Goal: Task Accomplishment & Management: Manage account settings

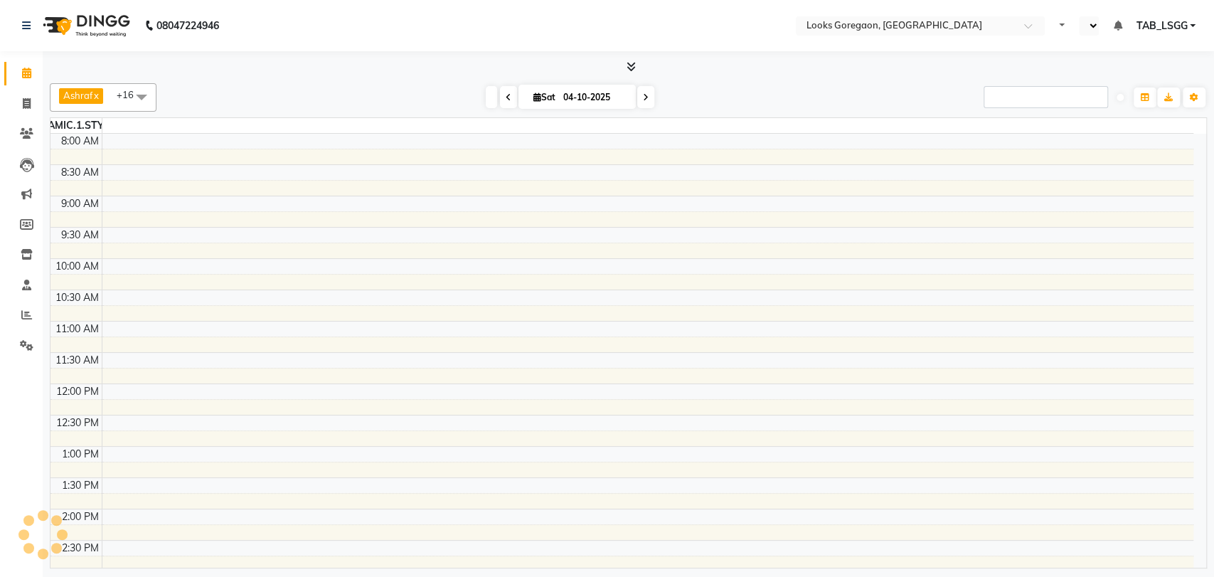
select select "en"
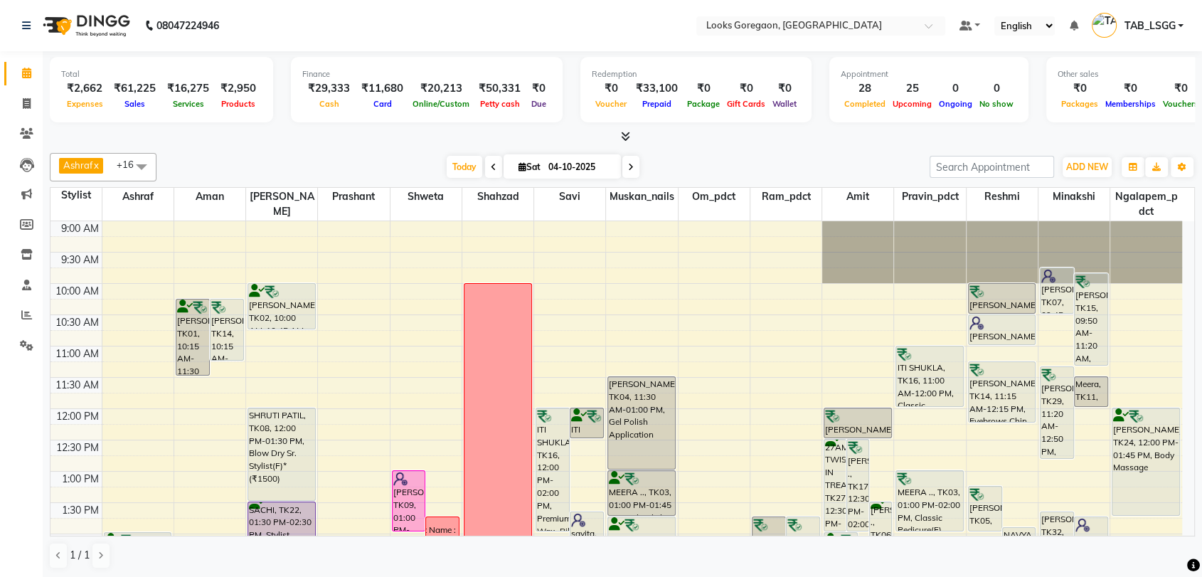
click at [631, 167] on icon at bounding box center [631, 167] width 6 height 9
type input "05-10-2025"
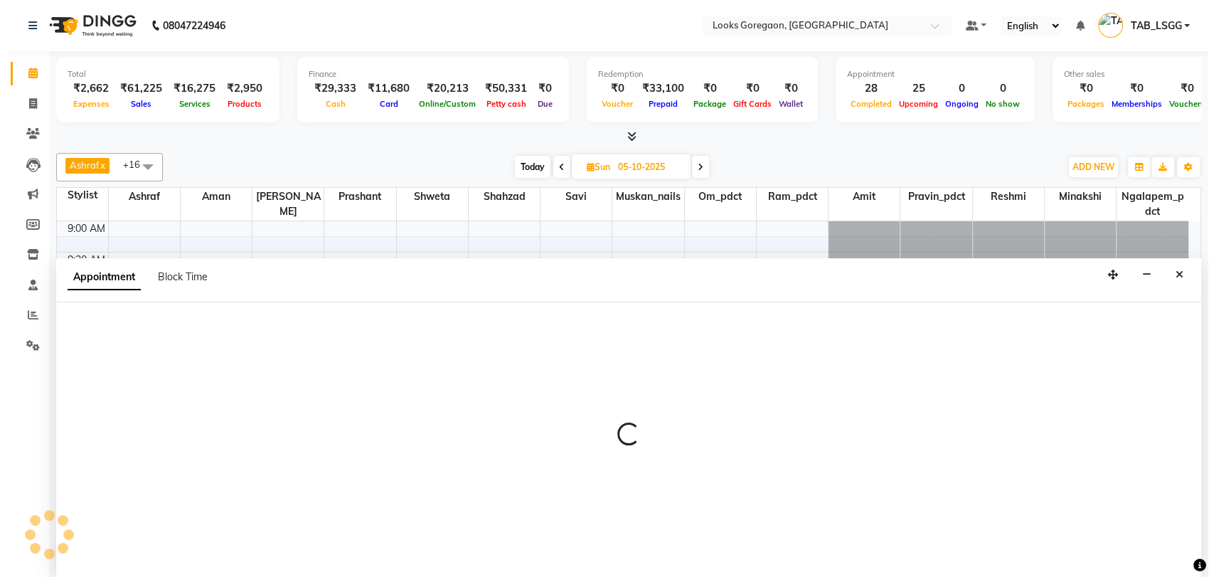
scroll to position [1, 0]
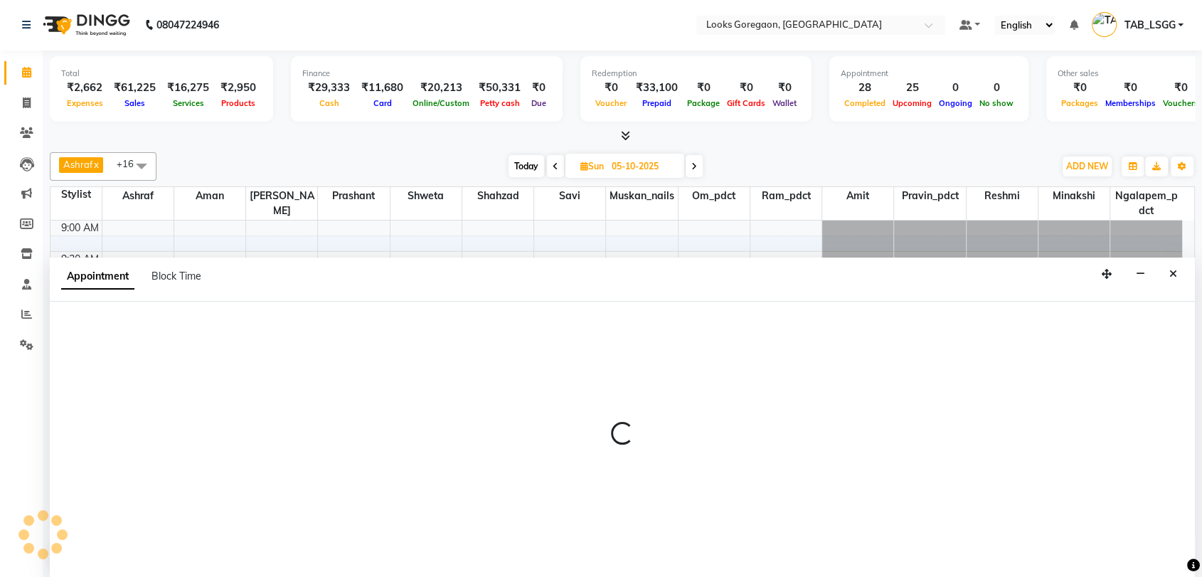
select select "60096"
select select "tentative"
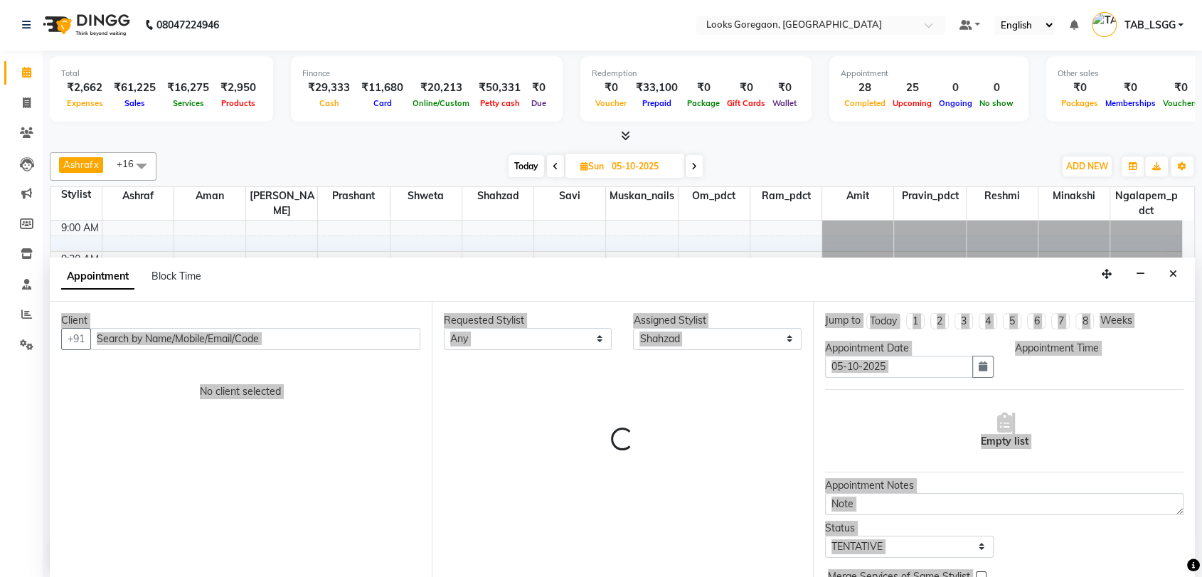
select select "780"
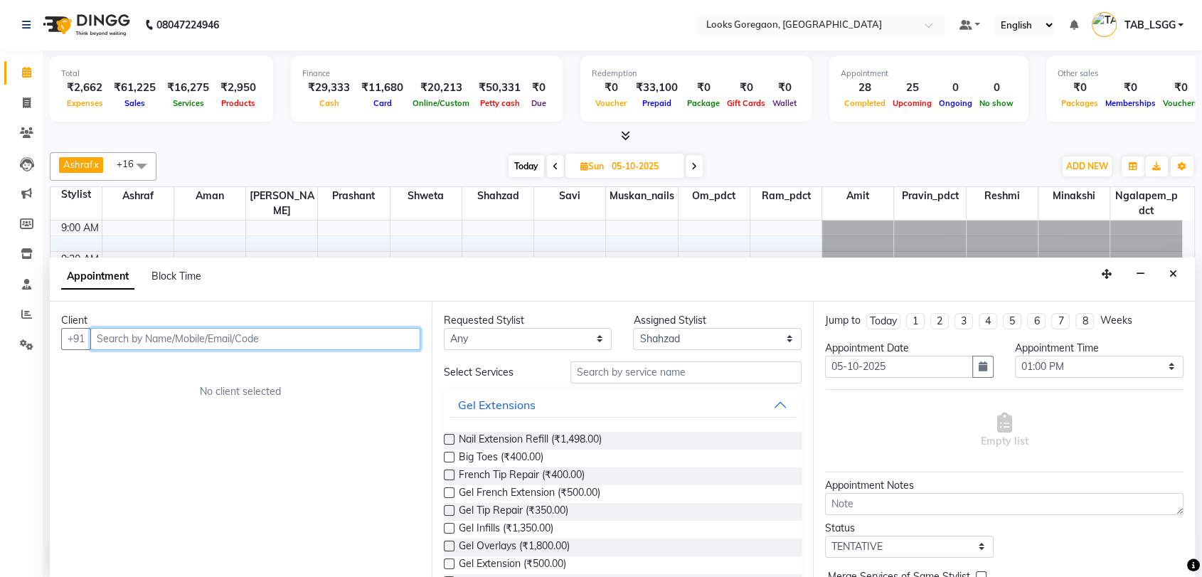
drag, startPoint x: 262, startPoint y: 343, endPoint x: 250, endPoint y: 336, distance: 14.4
click at [262, 343] on input "text" at bounding box center [255, 339] width 330 height 22
click at [250, 336] on input "text" at bounding box center [255, 339] width 330 height 22
type input "7428224724"
click at [404, 332] on span "Add Client" at bounding box center [391, 338] width 48 height 13
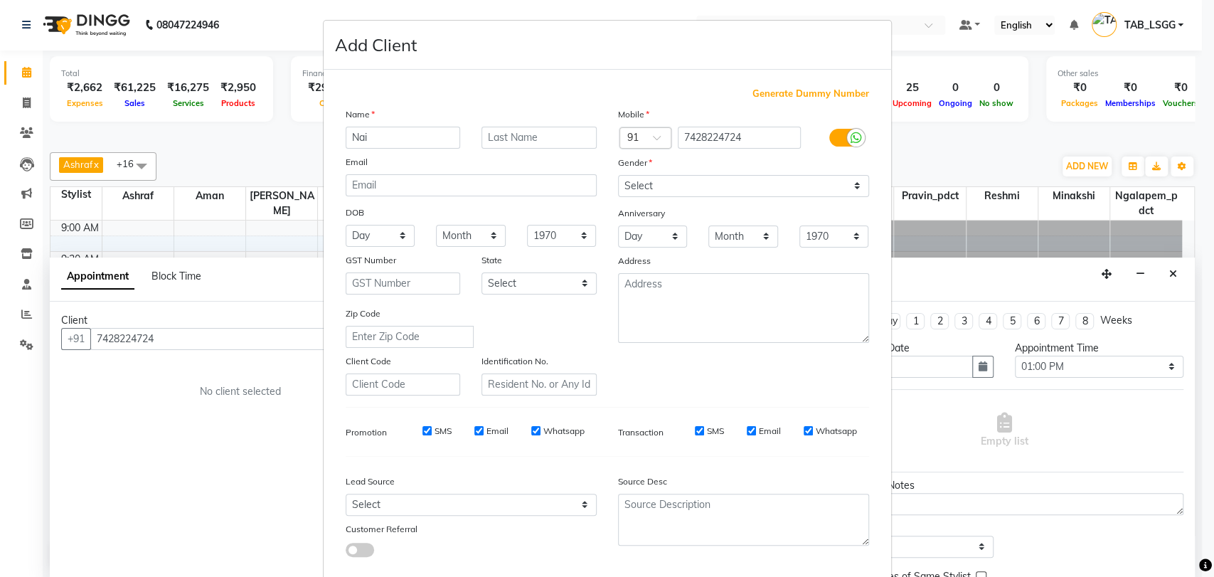
type input "Nai"
click at [643, 178] on select "Select [DEMOGRAPHIC_DATA] [DEMOGRAPHIC_DATA] Other Prefer Not To Say" at bounding box center [743, 186] width 251 height 22
click at [618, 175] on select "Select [DEMOGRAPHIC_DATA] [DEMOGRAPHIC_DATA] Other Prefer Not To Say" at bounding box center [743, 186] width 251 height 22
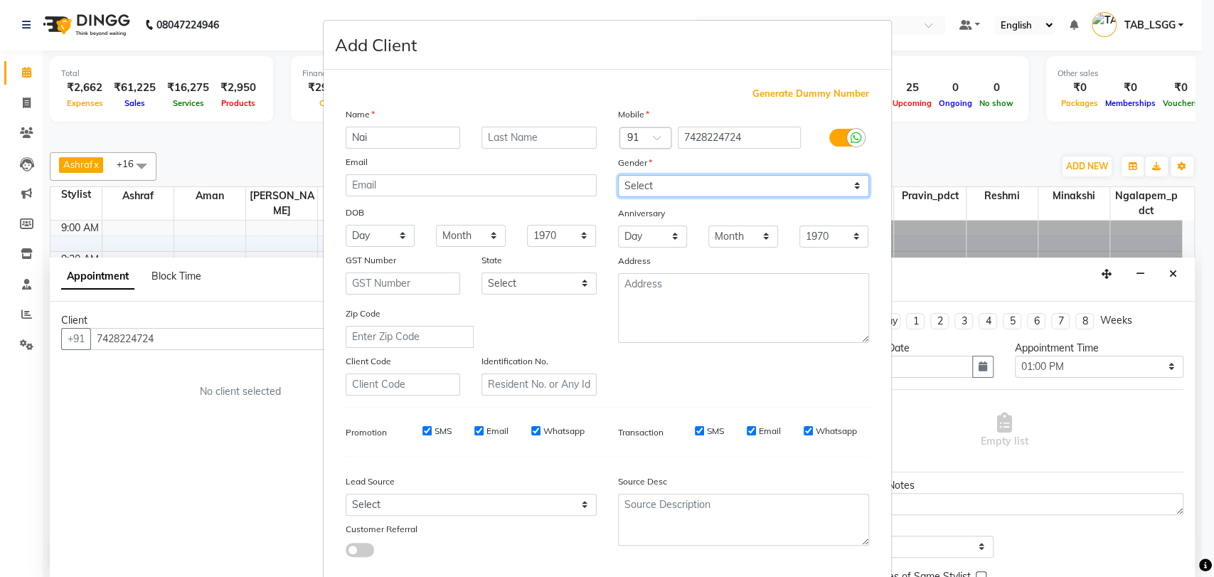
select select "[DEMOGRAPHIC_DATA]"
click at [737, 396] on div "Generate Dummy Number Name Nai Email DOB Day 01 02 03 04 05 06 07 08 09 10 11 1…" at bounding box center [607, 327] width 545 height 481
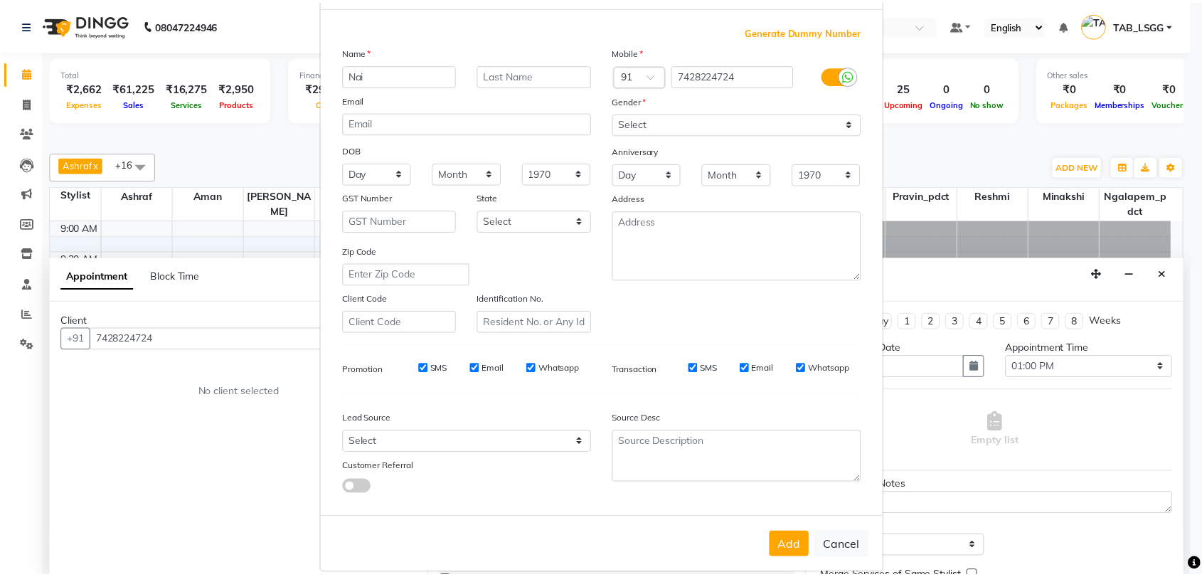
scroll to position [77, 0]
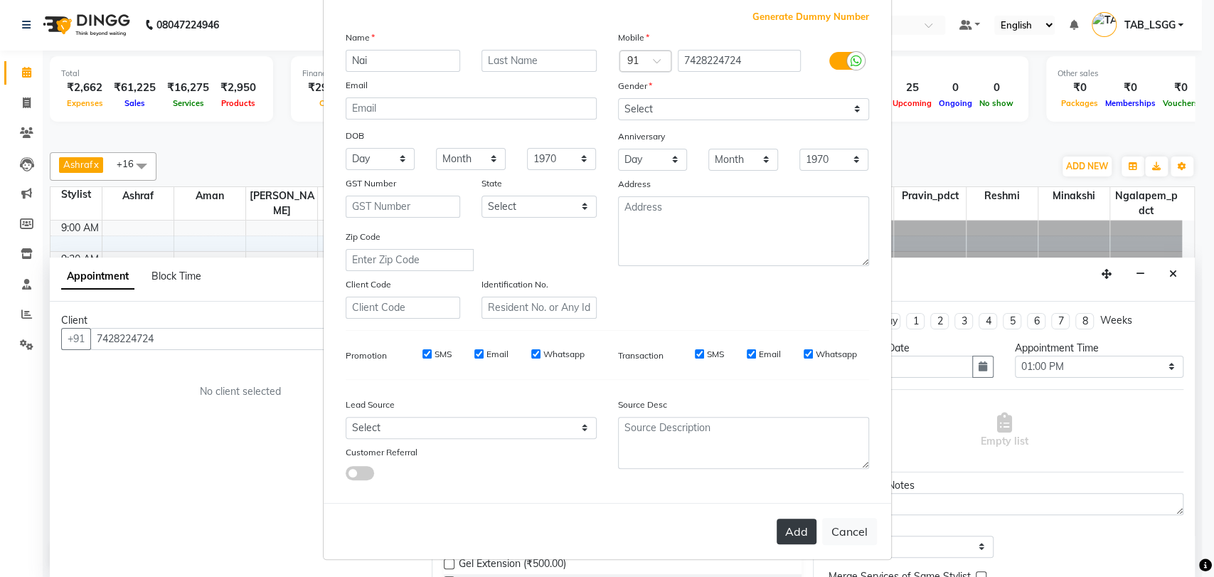
click at [787, 518] on button "Add" at bounding box center [796, 531] width 40 height 26
select select
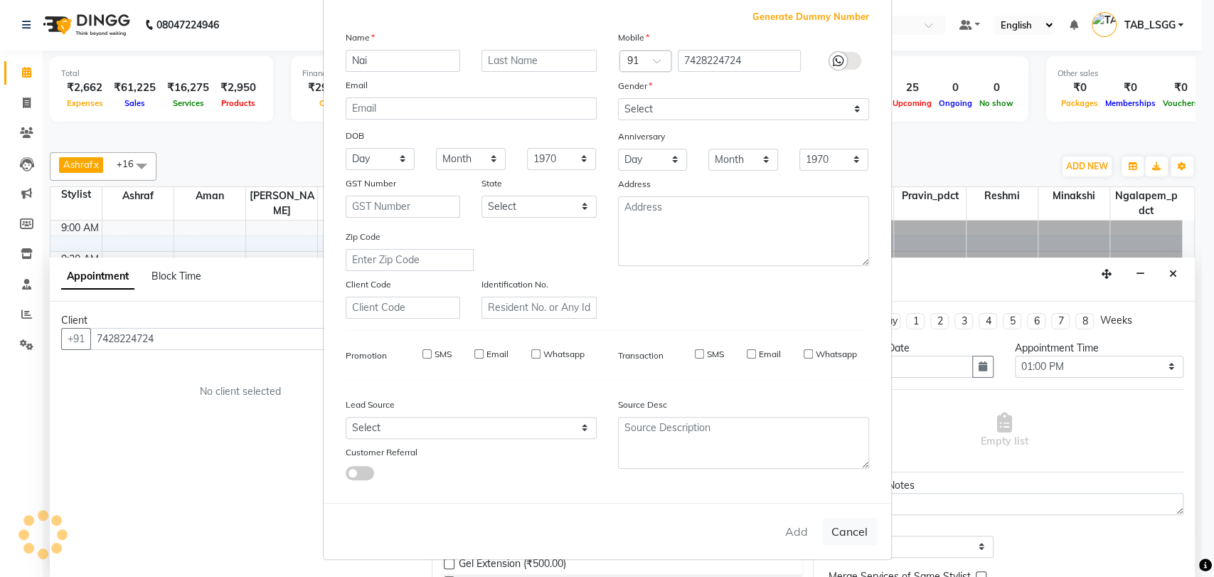
select select
checkbox input "false"
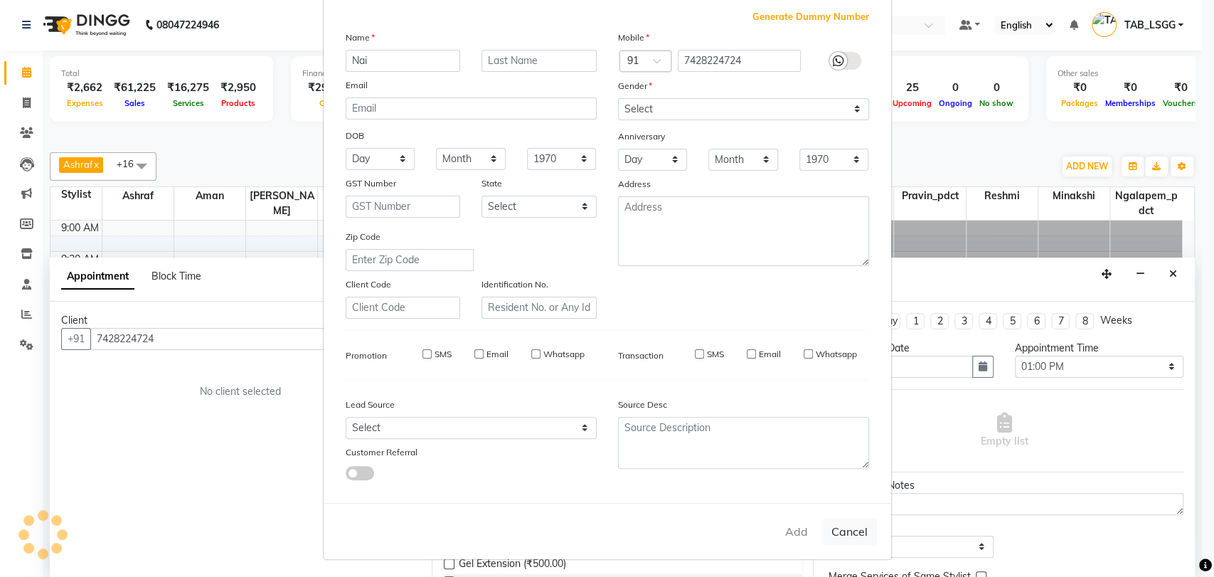
checkbox input "false"
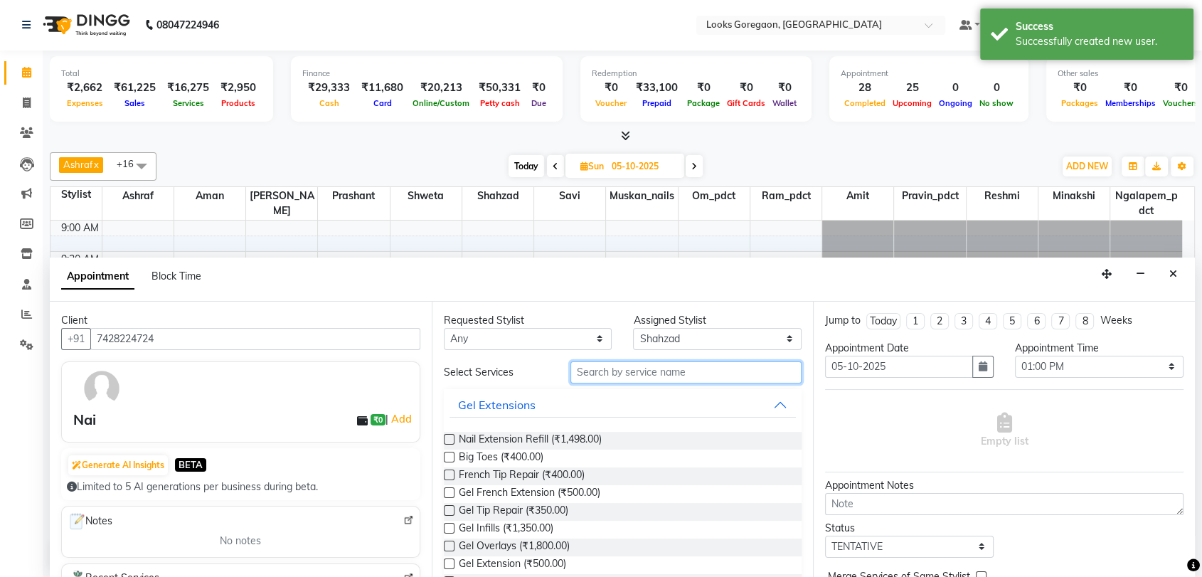
click at [580, 370] on input "text" at bounding box center [686, 372] width 232 height 22
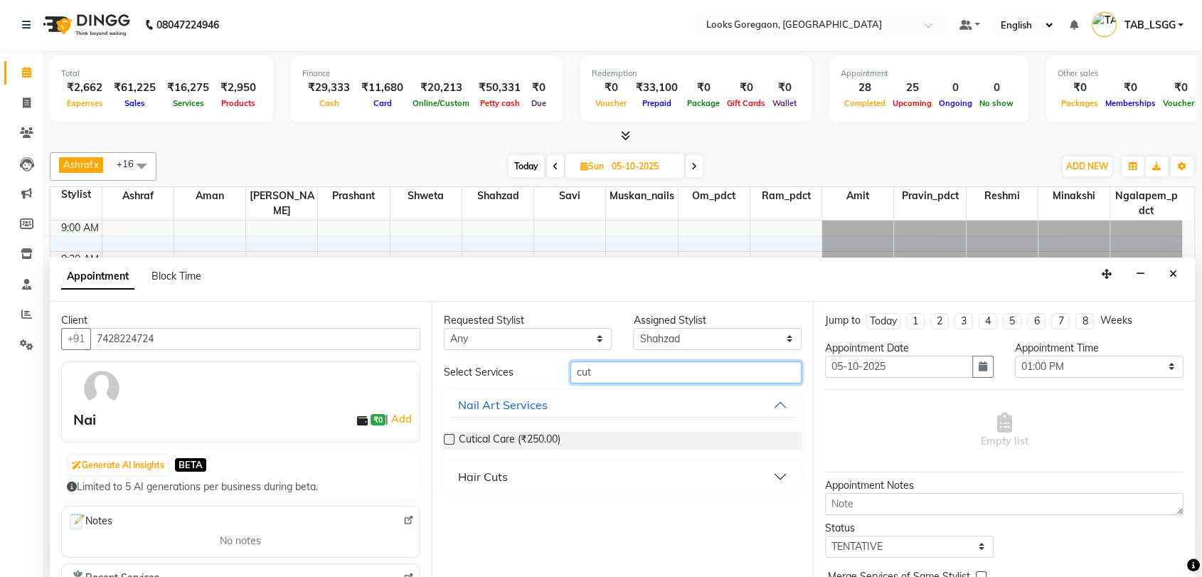
type input "cut"
click at [495, 476] on div "Hair Cuts" at bounding box center [483, 476] width 50 height 17
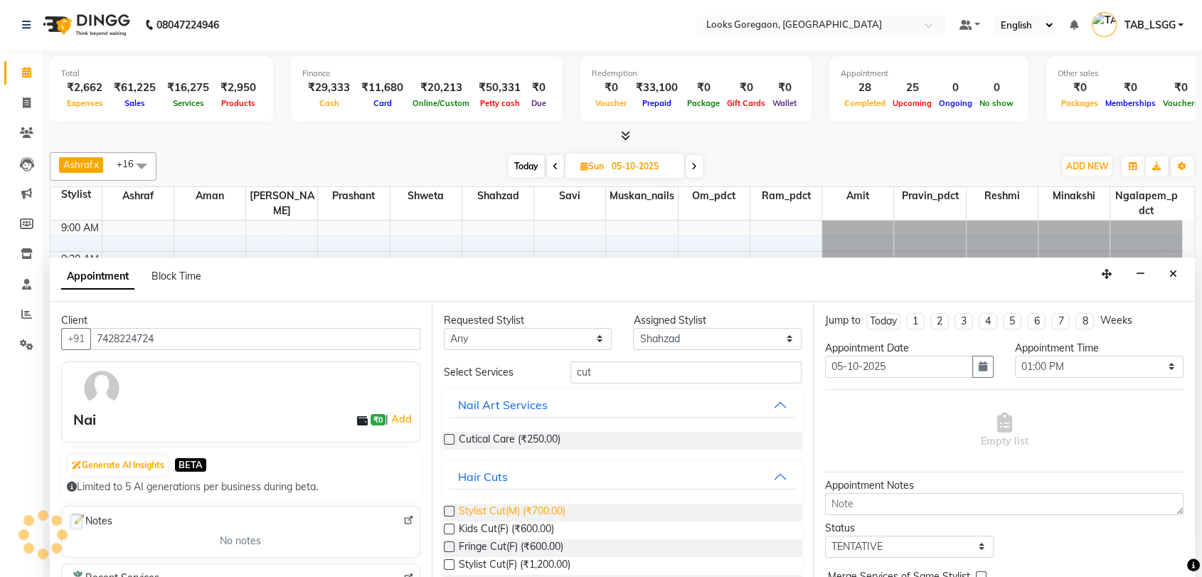
click at [522, 508] on span "Stylist Cut(M) (₹700.00)" at bounding box center [512, 512] width 107 height 18
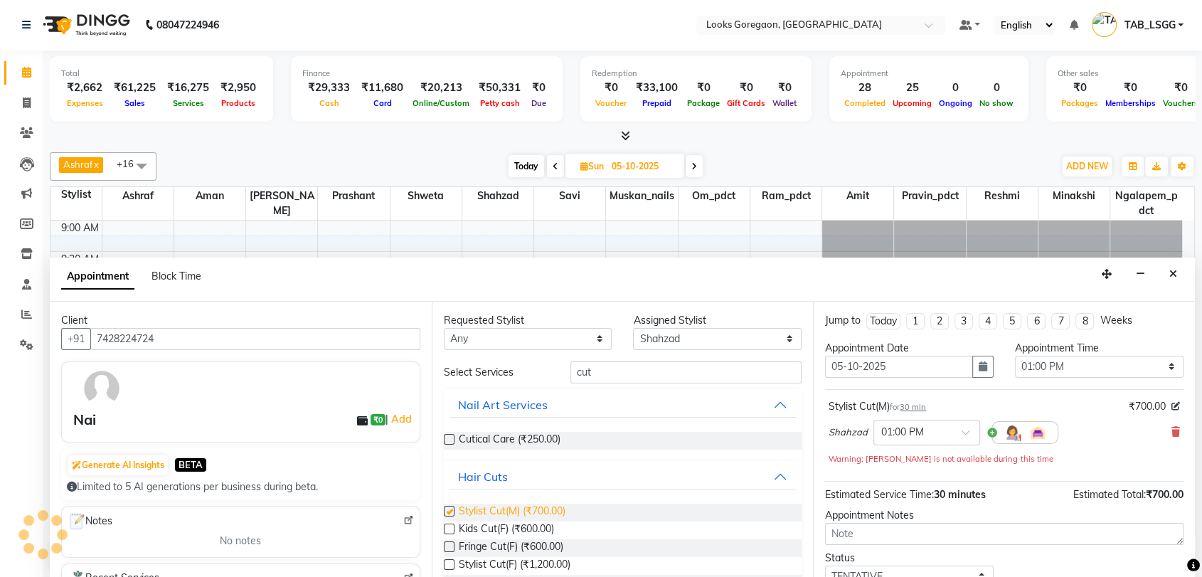
checkbox input "false"
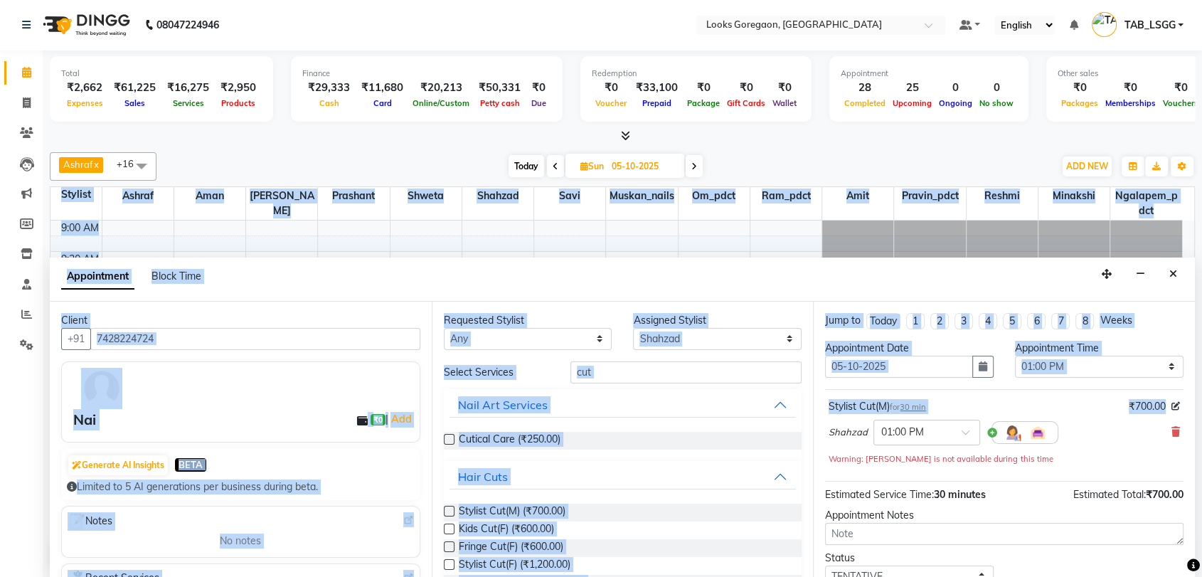
drag, startPoint x: 1194, startPoint y: 355, endPoint x: 1188, endPoint y: 397, distance: 43.1
click at [1188, 397] on div "Total ₹2,662 Expenses ₹61,225 Sales ₹16,275 Services ₹2,950 Products Finance ₹2…" at bounding box center [622, 313] width 1159 height 527
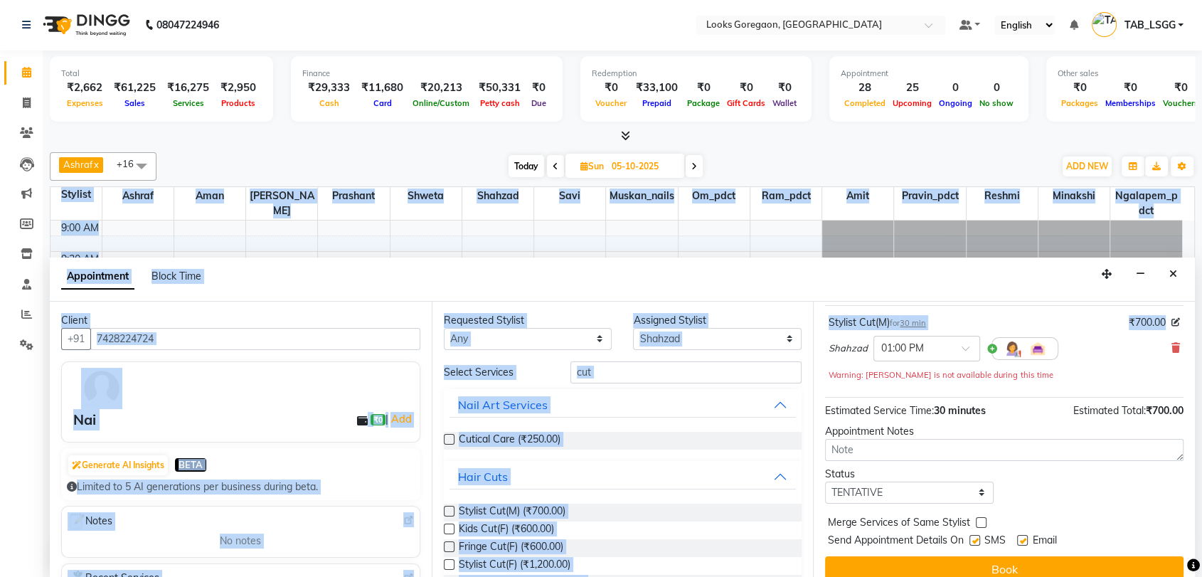
scroll to position [91, 0]
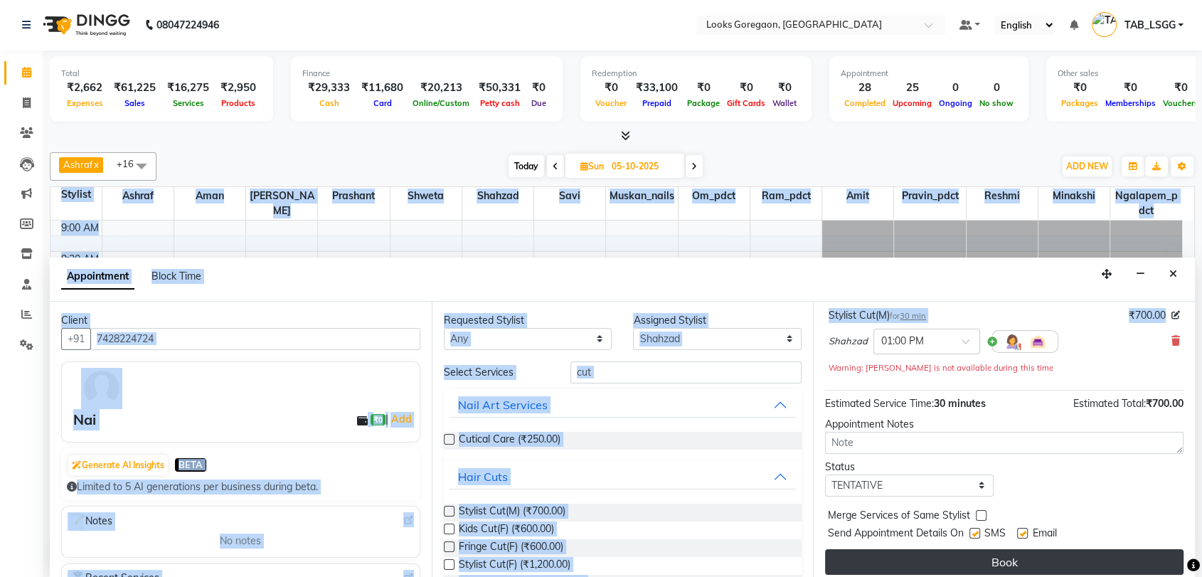
click at [1082, 559] on button "Book" at bounding box center [1004, 562] width 358 height 26
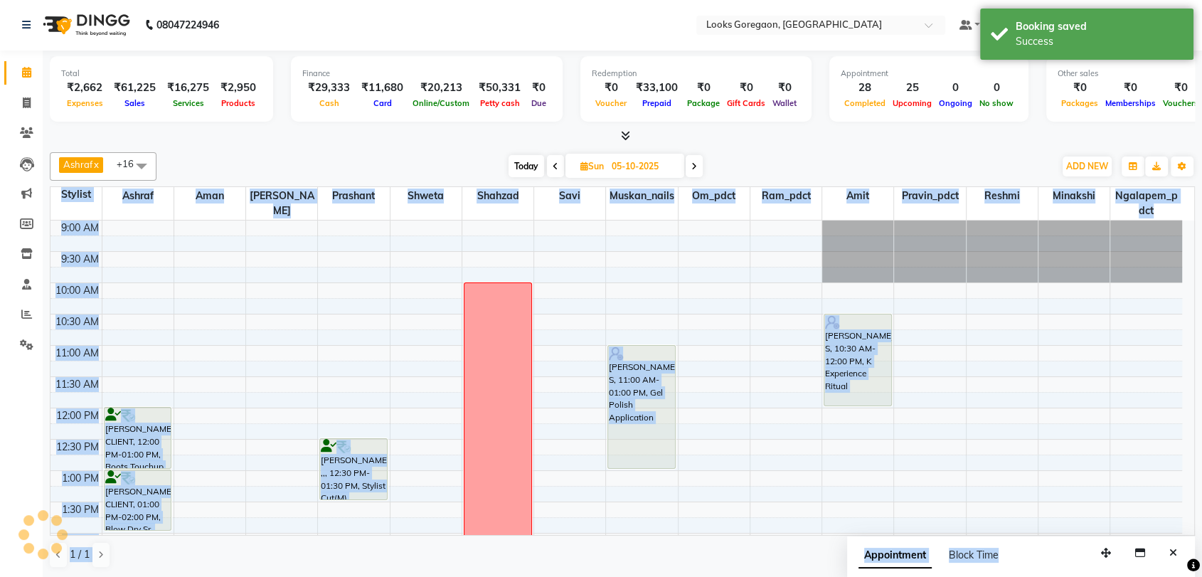
scroll to position [0, 0]
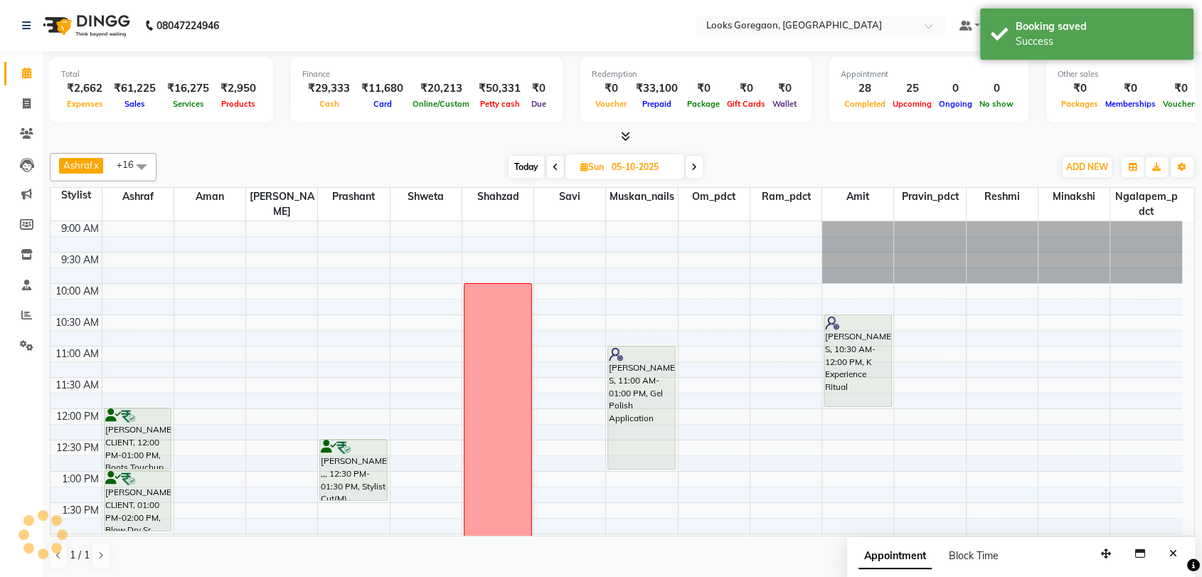
click at [515, 169] on span "Today" at bounding box center [526, 167] width 36 height 22
type input "04-10-2025"
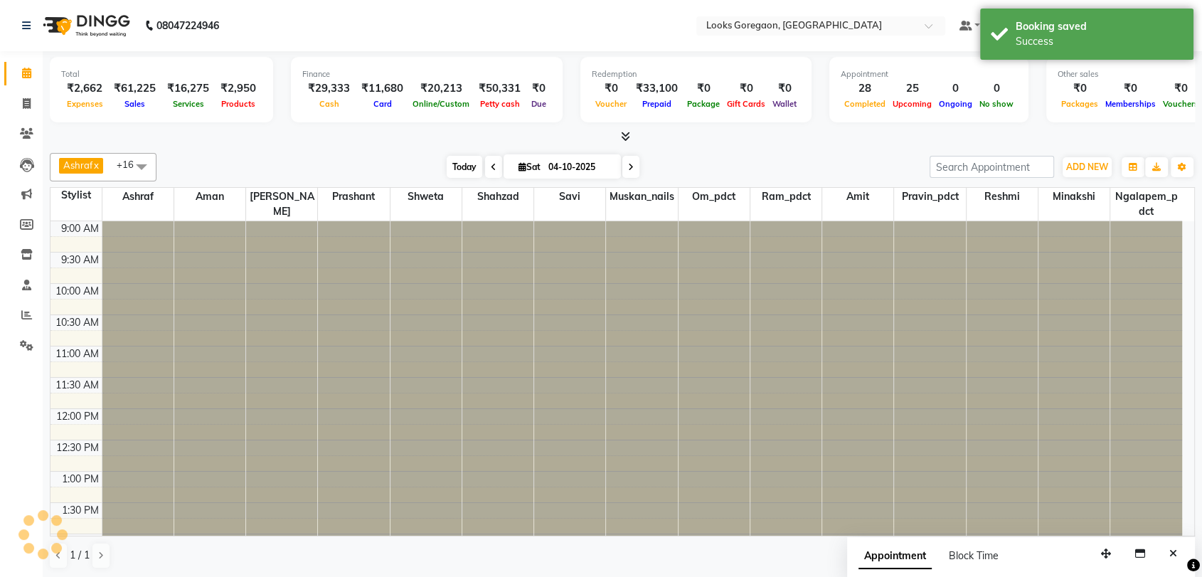
click at [518, 169] on icon at bounding box center [522, 166] width 8 height 9
select select "10"
select select "2025"
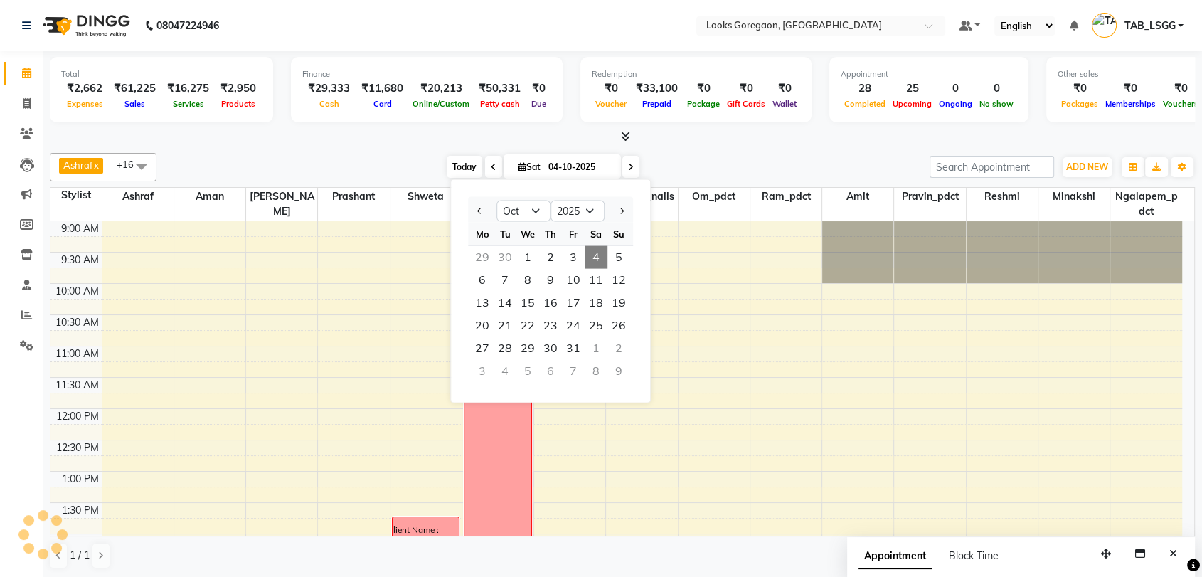
scroll to position [374, 0]
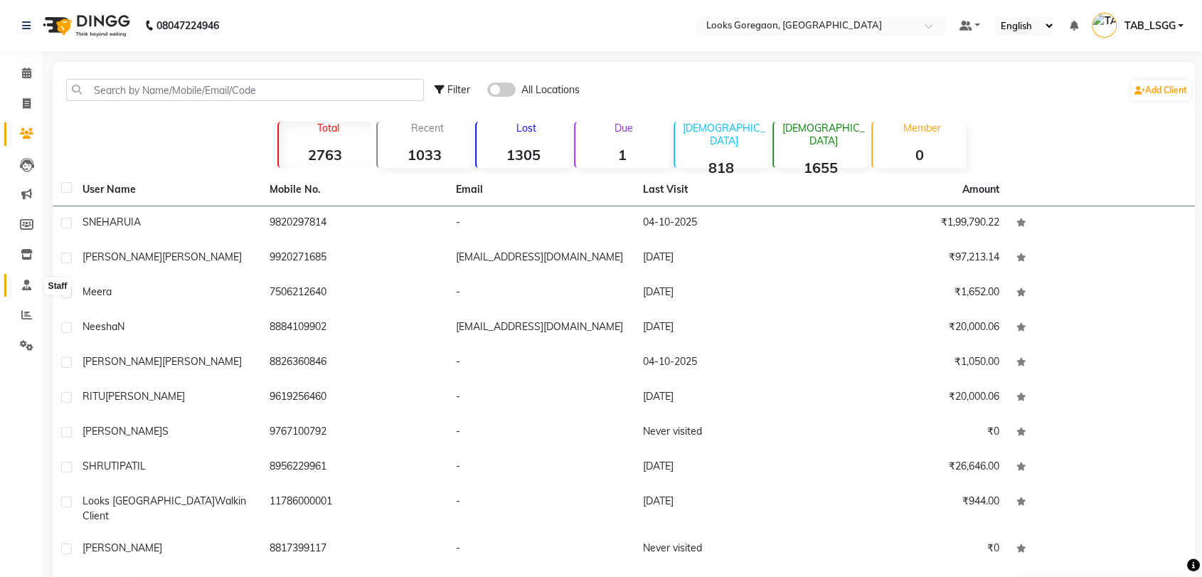
click at [23, 289] on icon at bounding box center [26, 284] width 9 height 11
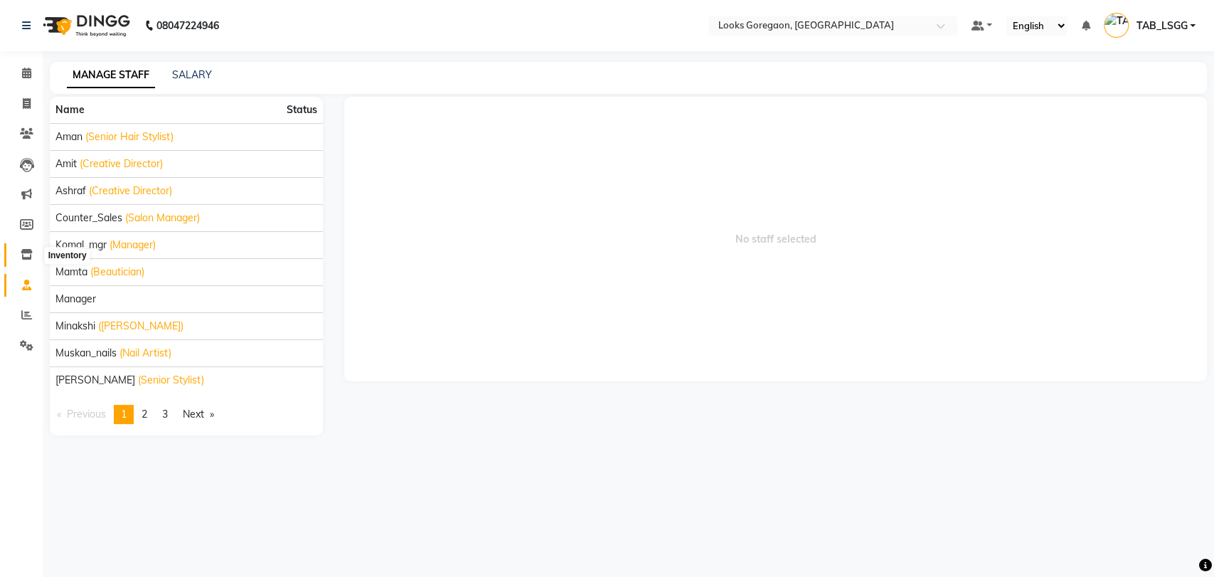
click at [22, 250] on icon at bounding box center [27, 254] width 12 height 11
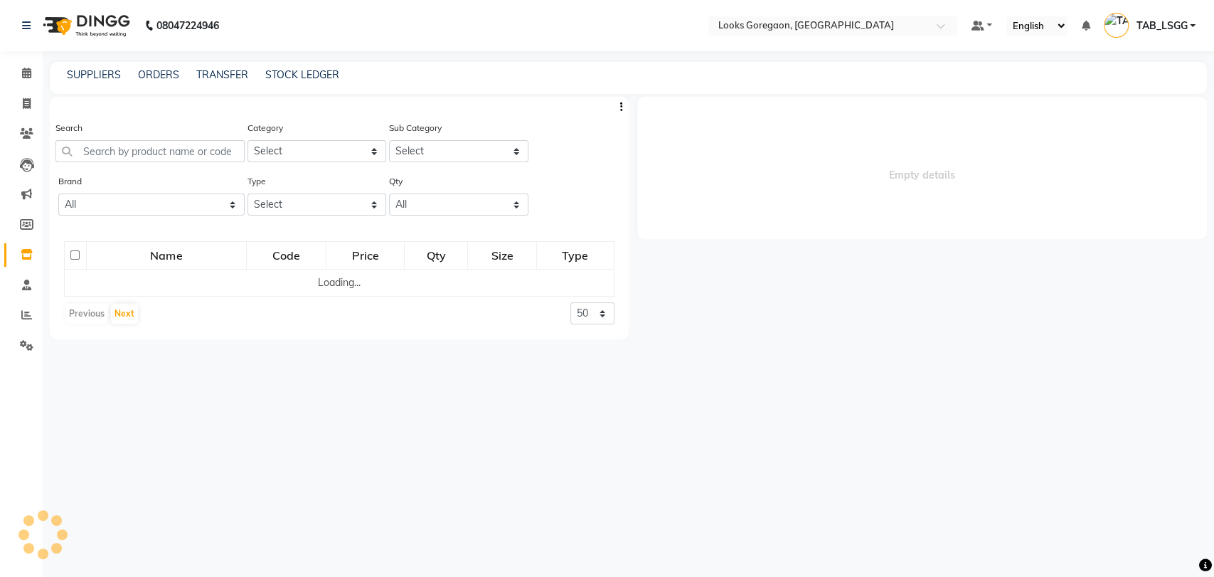
select select
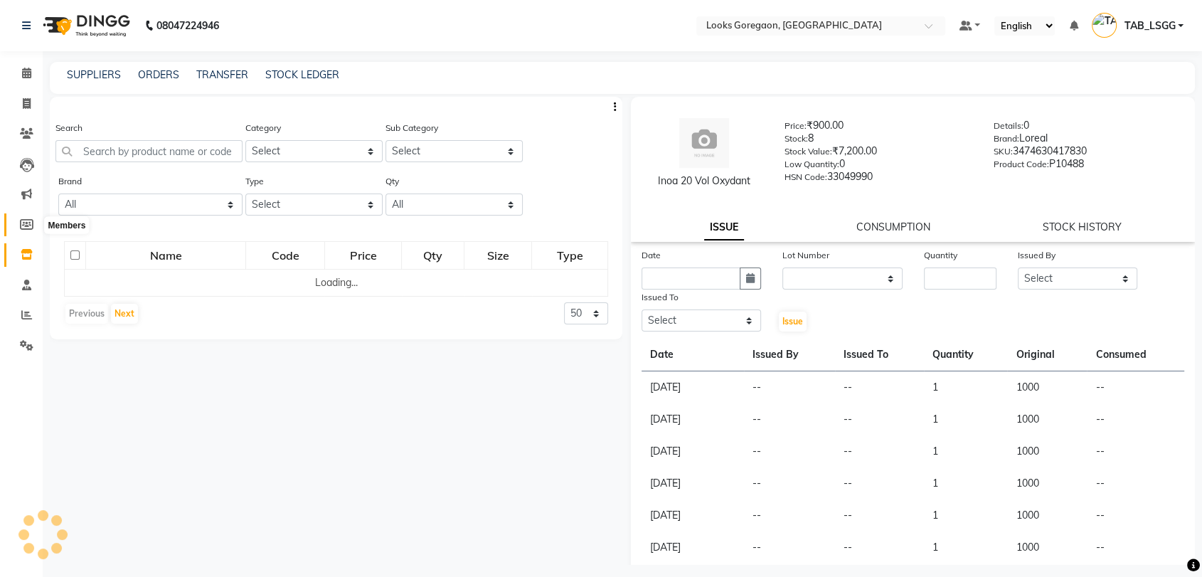
click at [29, 230] on icon at bounding box center [27, 224] width 14 height 11
select select
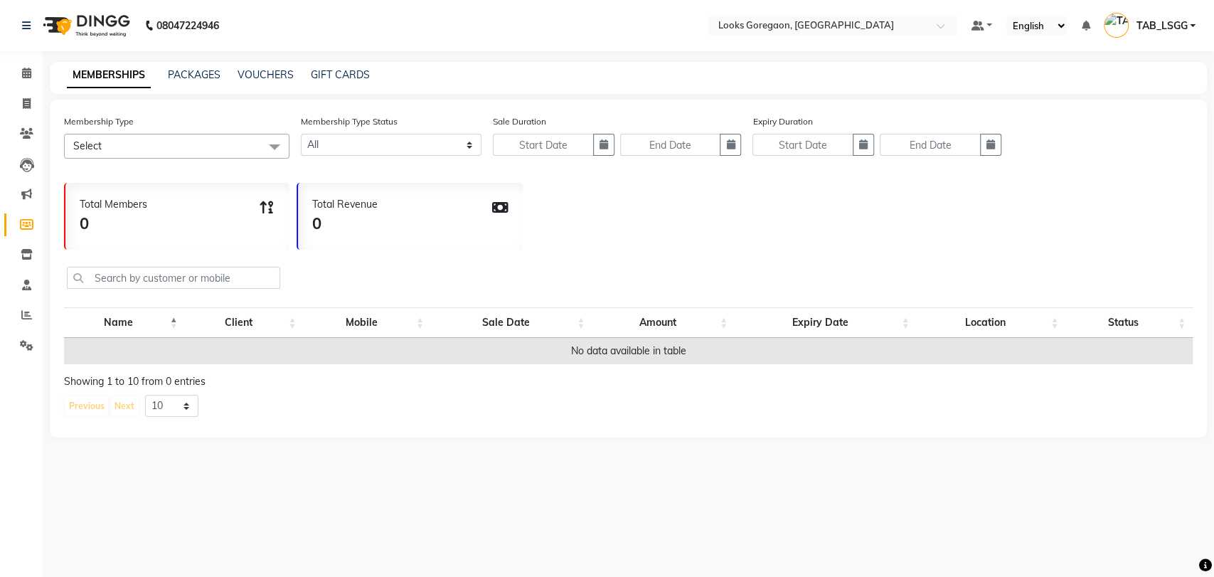
click at [138, 151] on span "Select" at bounding box center [176, 146] width 225 height 25
click at [237, 76] on link "VOUCHERS" at bounding box center [265, 74] width 56 height 13
select select
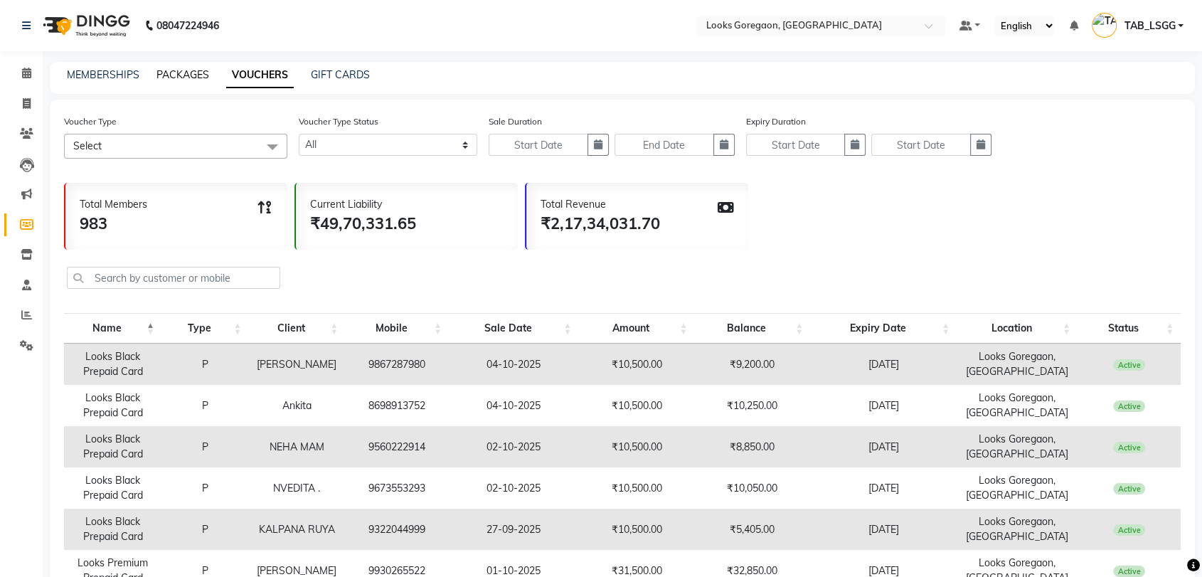
click at [181, 76] on link "PACKAGES" at bounding box center [182, 74] width 53 height 13
select select
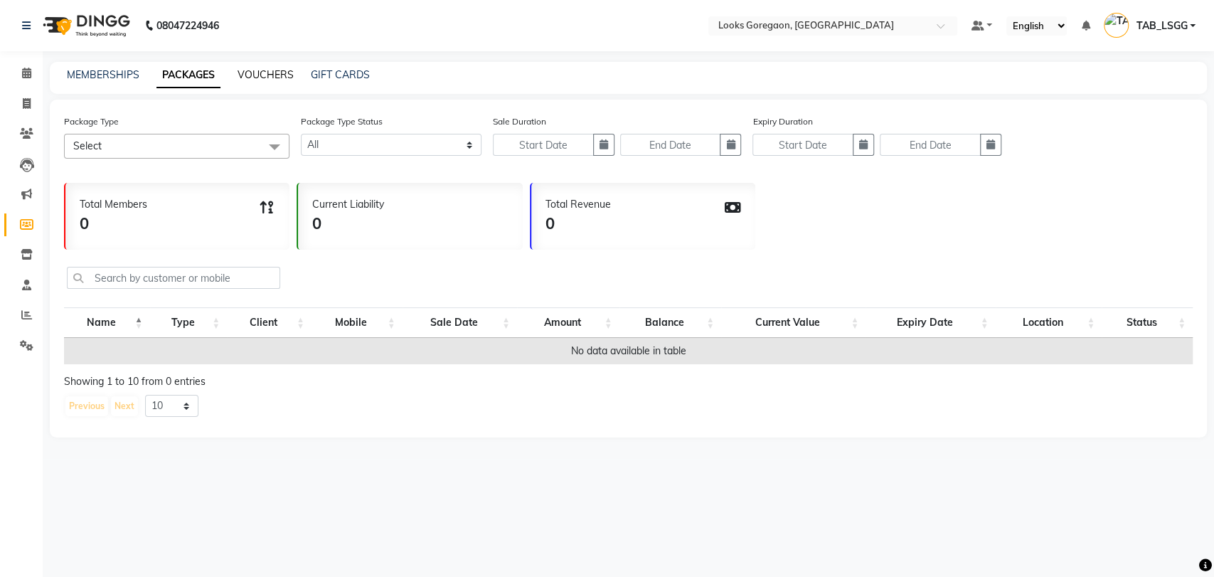
click at [276, 77] on link "VOUCHERS" at bounding box center [265, 74] width 56 height 13
select select
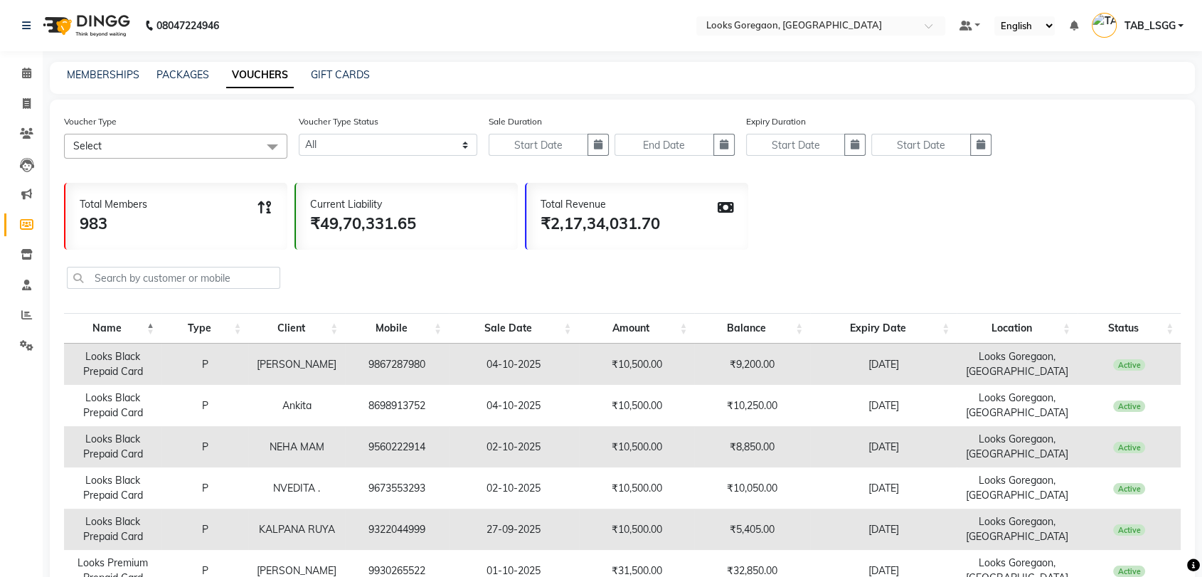
click at [257, 154] on span "Select" at bounding box center [175, 146] width 223 height 25
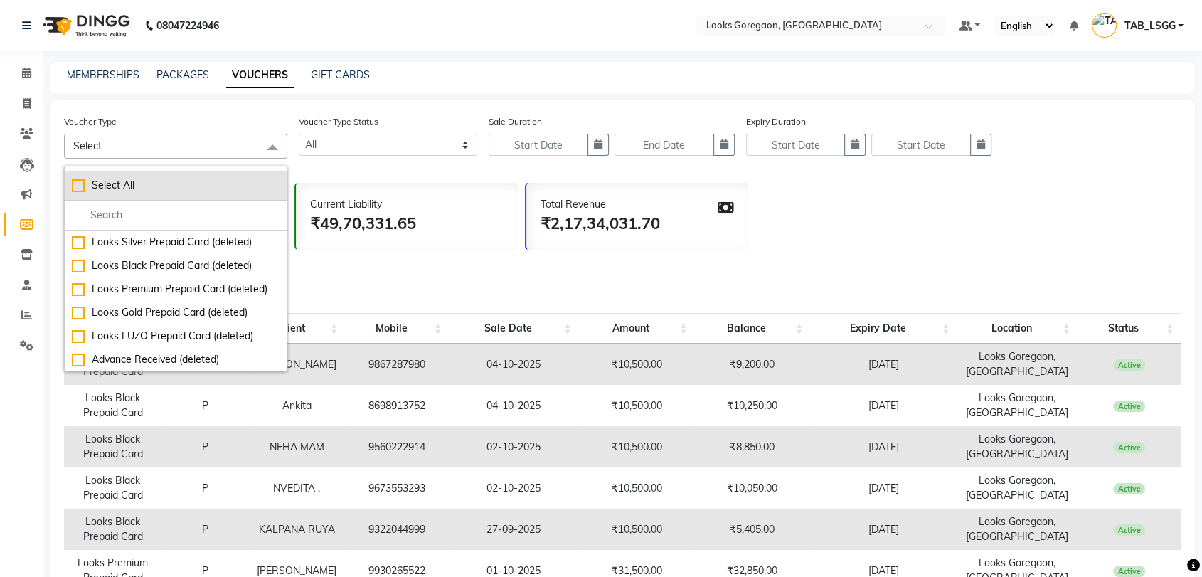
click at [106, 184] on div "Select All" at bounding box center [176, 185] width 208 height 15
checkbox input "true"
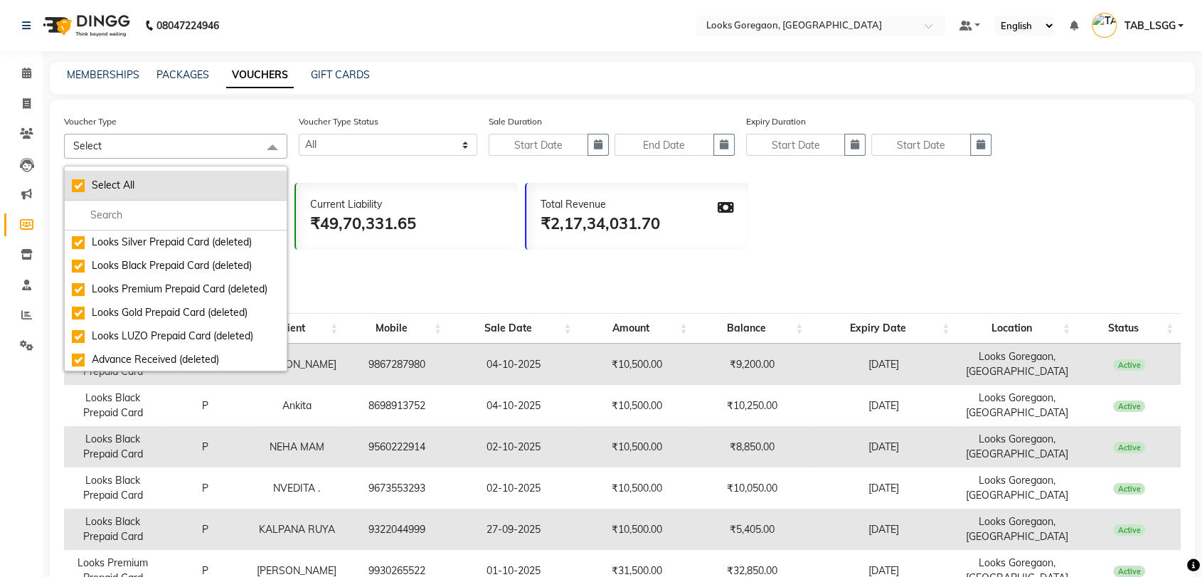
checkbox input "true"
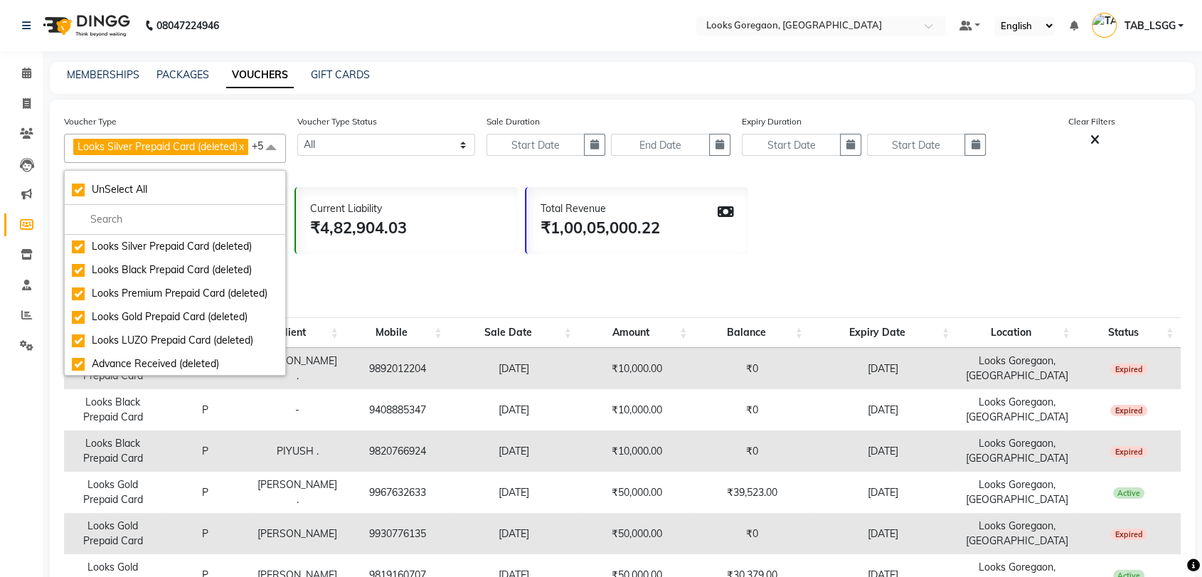
click at [337, 132] on div "Voucher Type Status Active Expired All" at bounding box center [386, 138] width 178 height 49
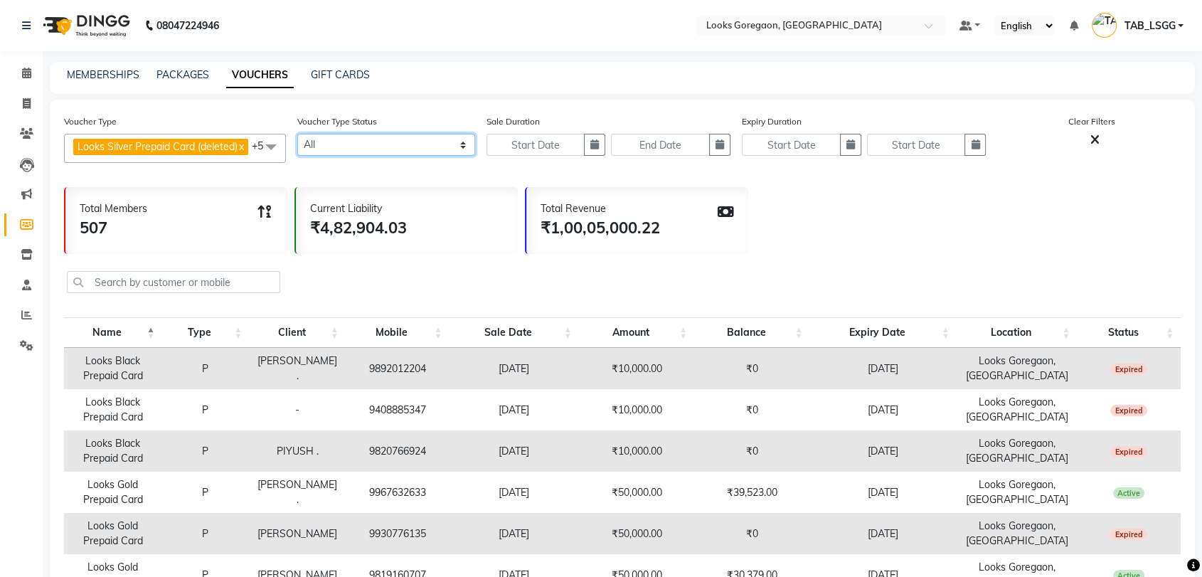
click at [338, 145] on select "Active Expired All" at bounding box center [386, 145] width 178 height 22
click at [297, 134] on select "Active Expired All" at bounding box center [386, 145] width 178 height 22
click at [596, 144] on icon "button" at bounding box center [594, 144] width 9 height 10
select select "10"
select select "2025"
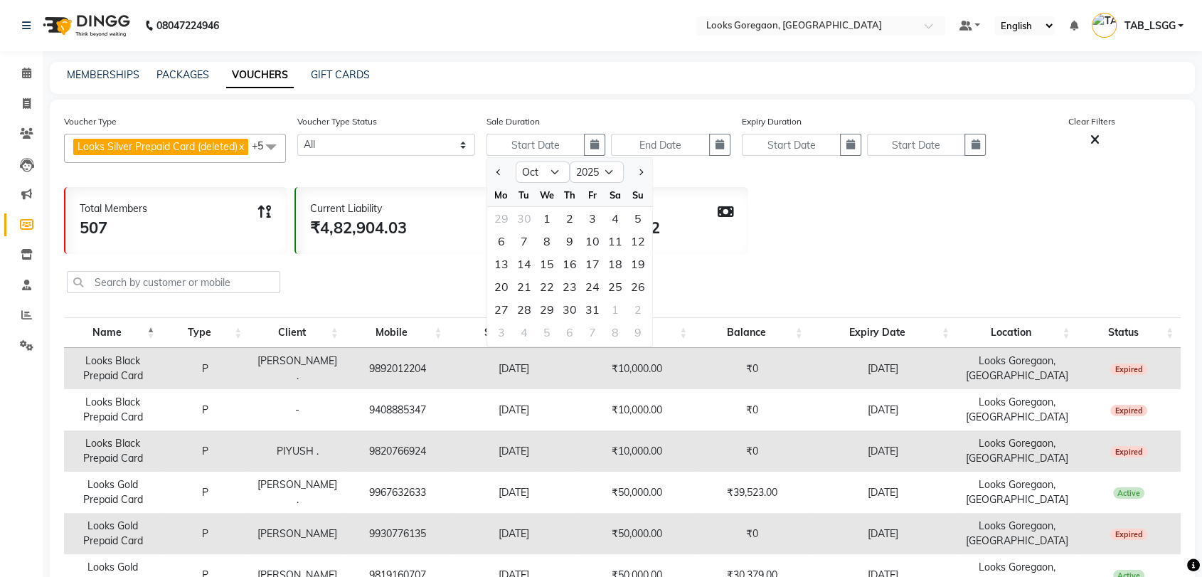
click at [506, 178] on div at bounding box center [501, 172] width 28 height 23
click at [501, 173] on button "Previous month" at bounding box center [499, 172] width 12 height 23
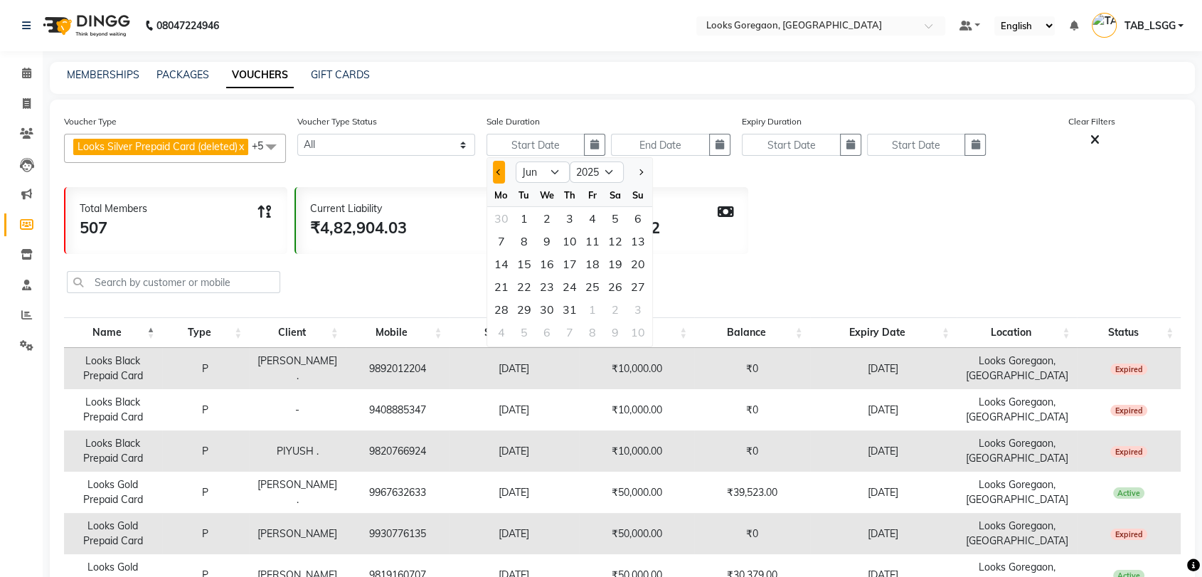
click at [501, 173] on button "Previous month" at bounding box center [499, 172] width 12 height 23
click at [528, 175] on select "Jan Feb Mar Apr May Jun Jul Aug Sep Oct Nov Dec" at bounding box center [542, 171] width 54 height 21
select select "4"
click at [515, 161] on select "Jan Feb Mar Apr May Jun Jul Aug Sep Oct Nov Dec" at bounding box center [542, 171] width 54 height 21
click at [518, 214] on div "1" at bounding box center [524, 218] width 23 height 23
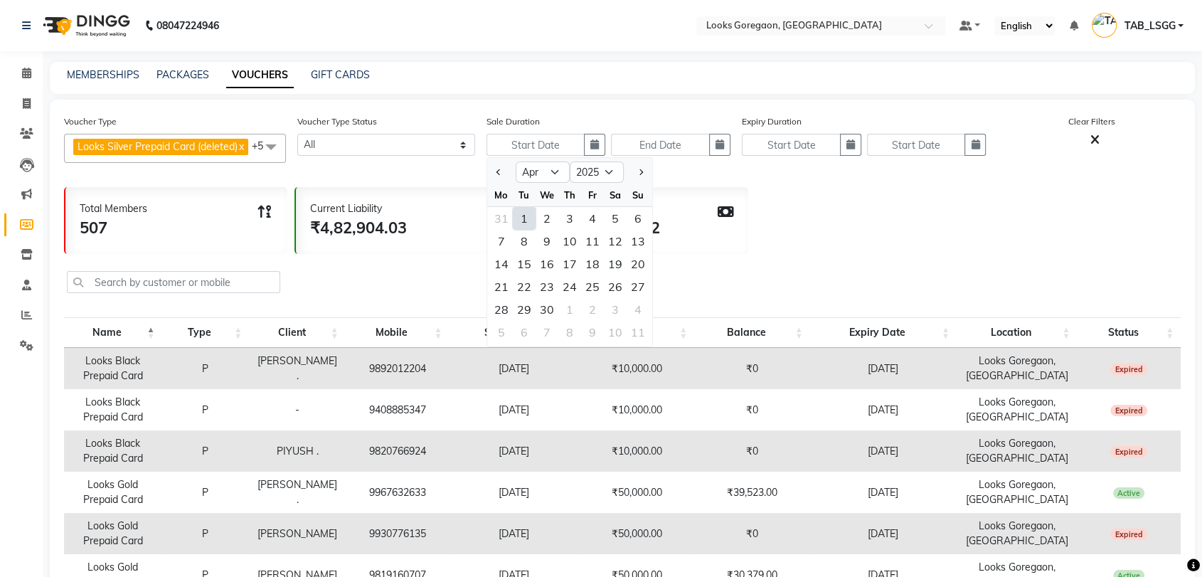
type input "01-04-2025"
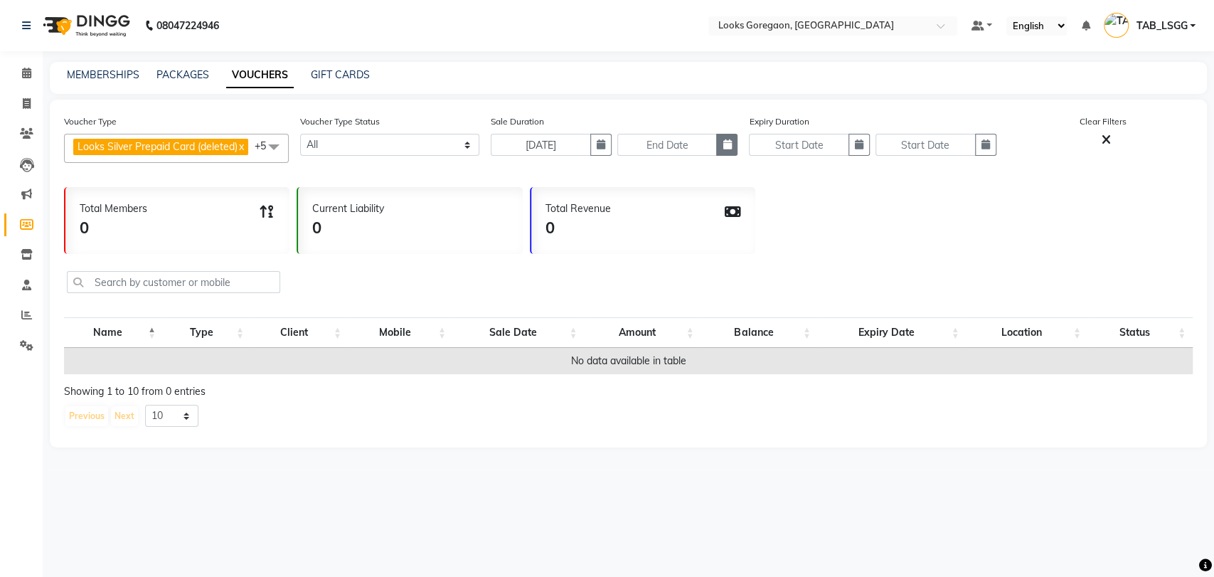
click at [717, 144] on button "button" at bounding box center [726, 145] width 21 height 22
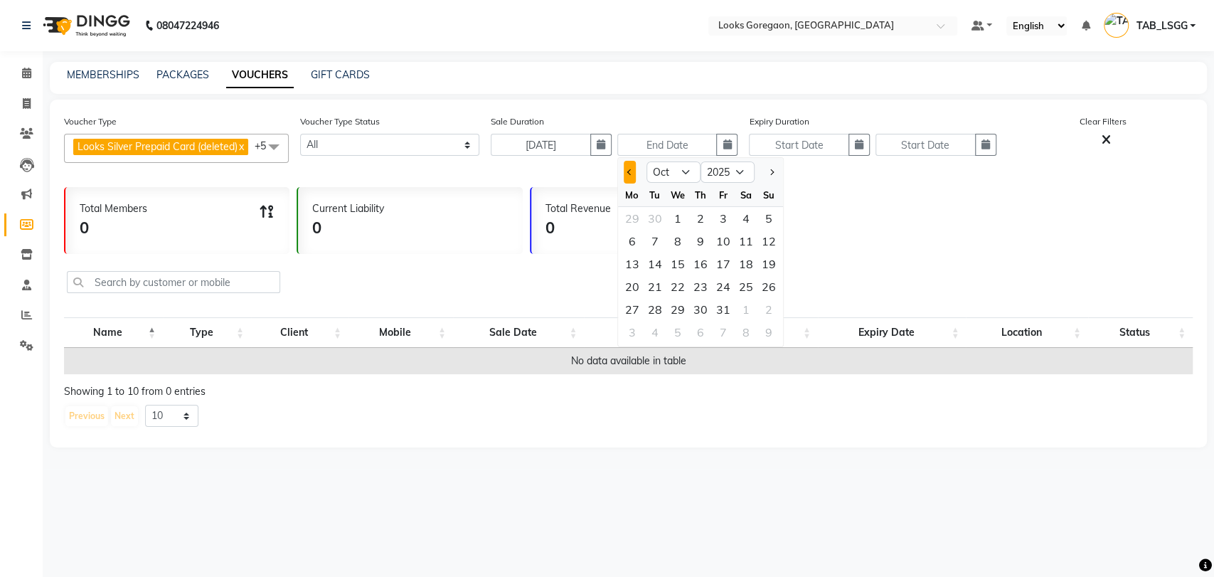
click at [634, 172] on button "Previous month" at bounding box center [630, 172] width 12 height 23
select select "8"
click at [771, 307] on div "31" at bounding box center [768, 309] width 23 height 23
type input "31-08-2025"
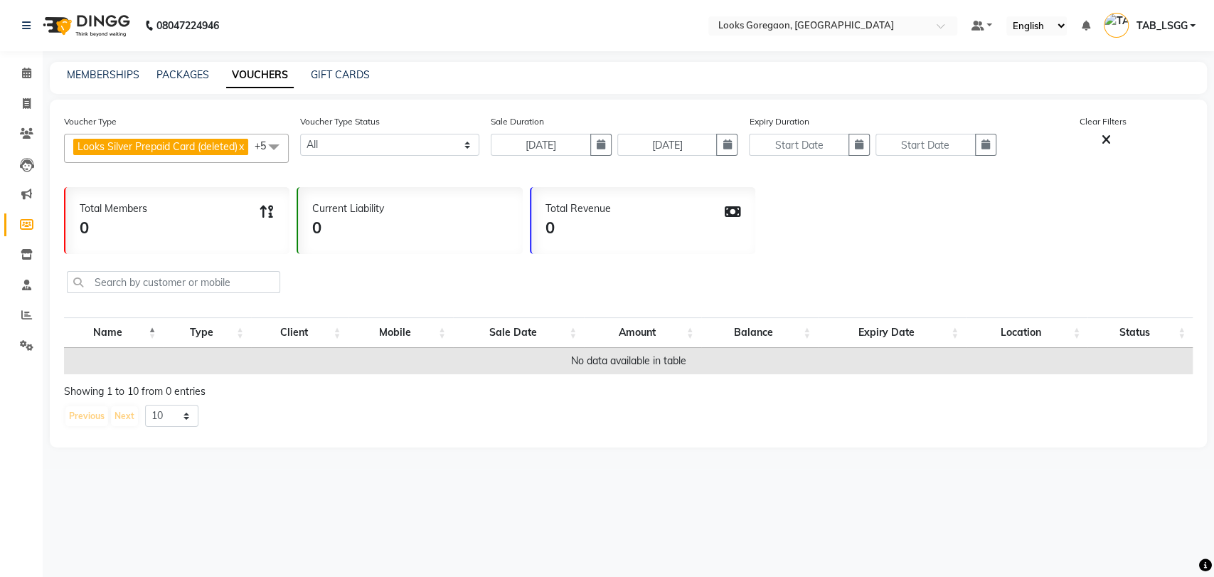
click at [1180, 38] on nav "08047224946 Select Location × Looks Goregaon, Mumbai Default Panel My Panel Eng…" at bounding box center [607, 25] width 1214 height 51
click at [1184, 18] on span "TAB_LSGG" at bounding box center [1160, 25] width 51 height 15
click at [1124, 99] on link "Sign out" at bounding box center [1122, 102] width 130 height 22
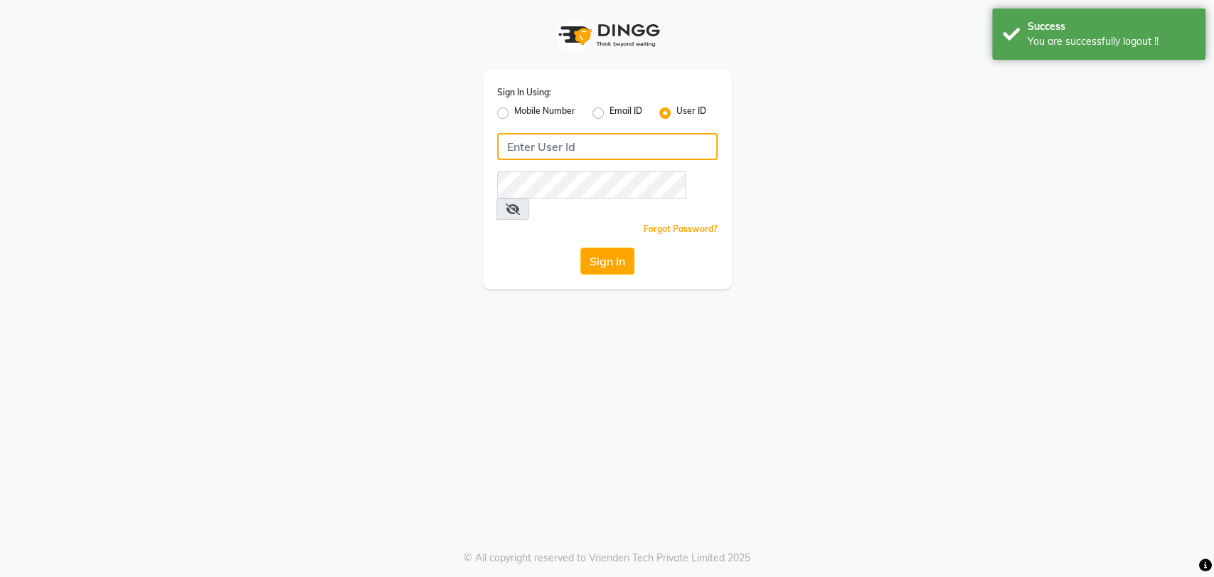
type input "1316100000"
click at [676, 115] on label "User ID" at bounding box center [691, 113] width 30 height 17
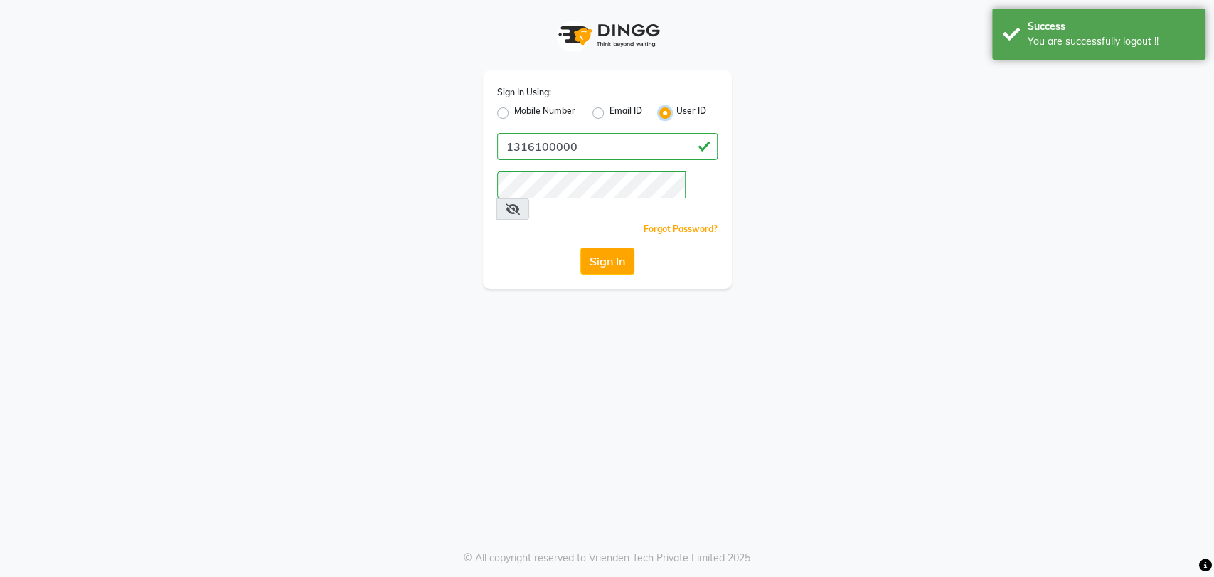
click at [676, 114] on input "User ID" at bounding box center [680, 109] width 9 height 9
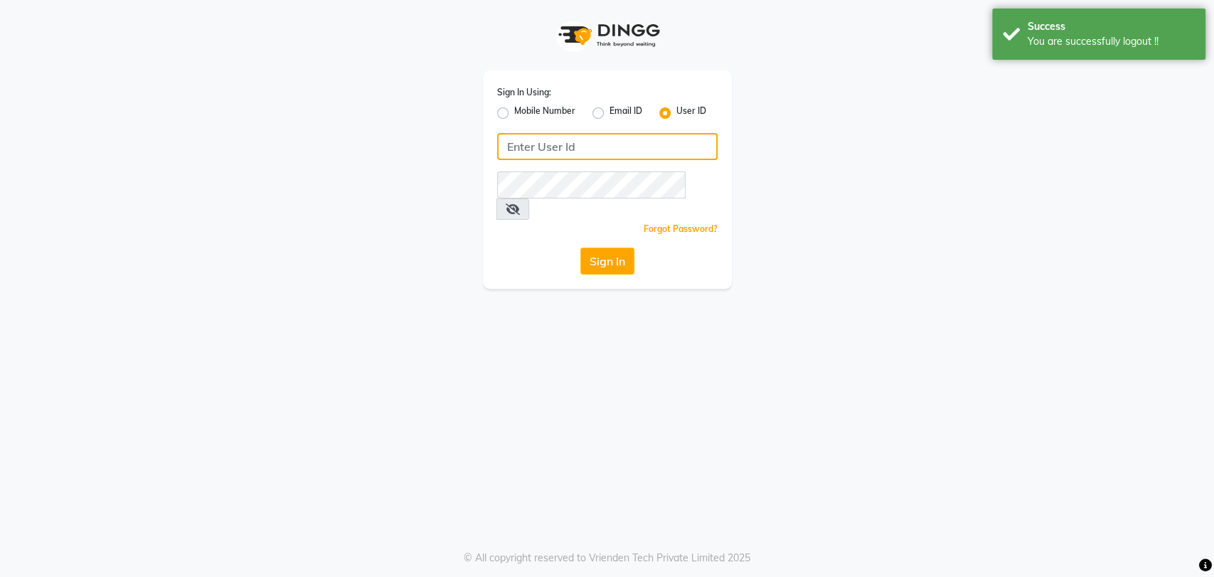
click at [632, 146] on input "Username" at bounding box center [607, 146] width 220 height 27
type input "e1780-11"
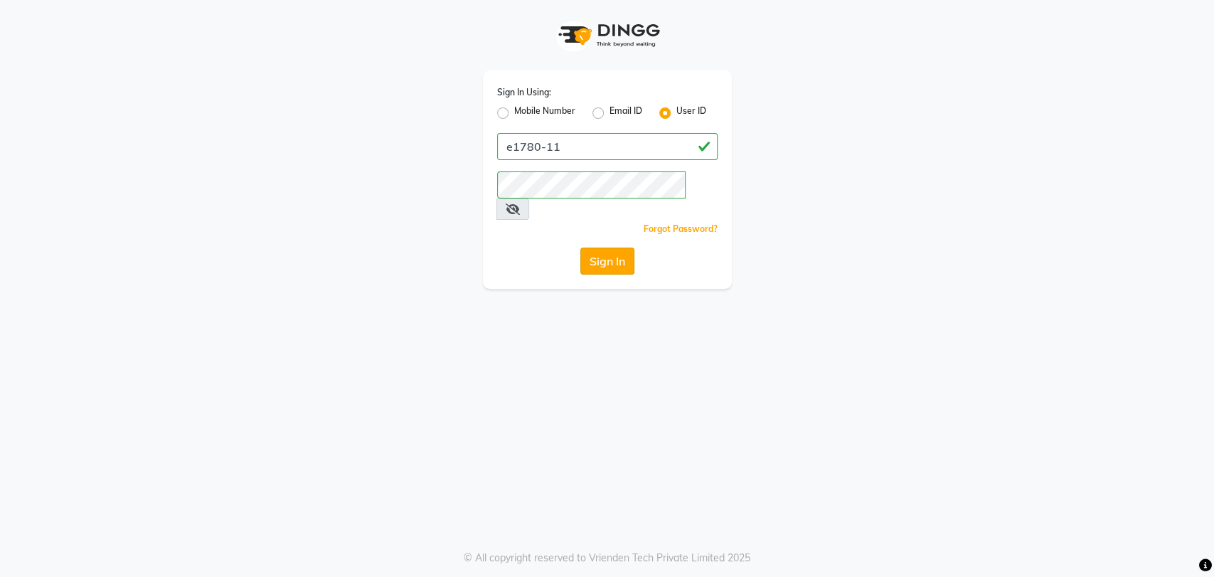
click at [614, 247] on button "Sign In" at bounding box center [607, 260] width 54 height 27
